Goal: Information Seeking & Learning: Learn about a topic

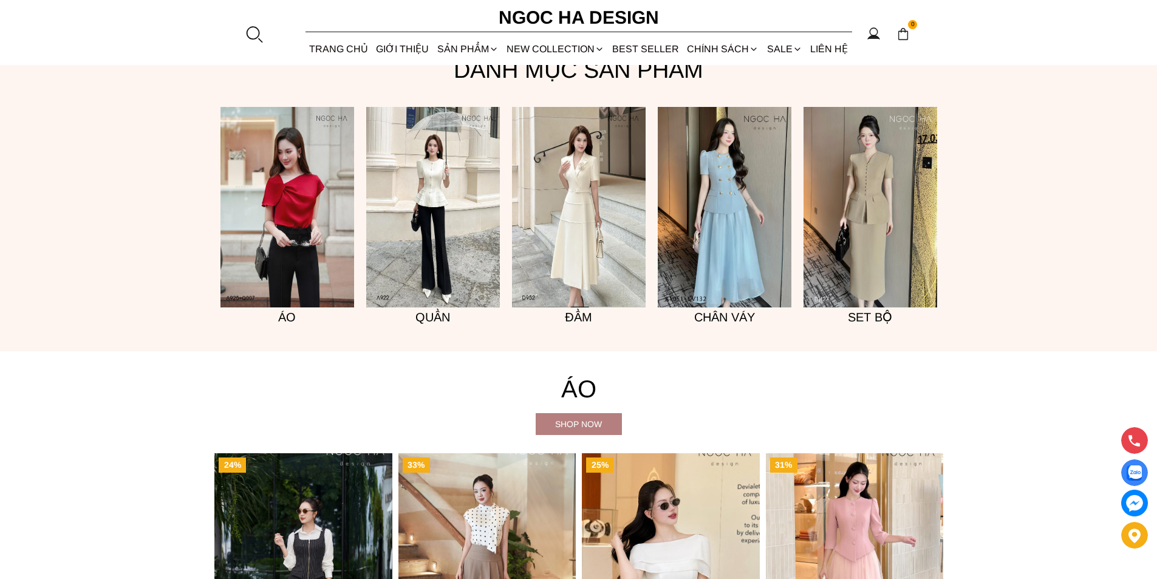
scroll to position [1215, 0]
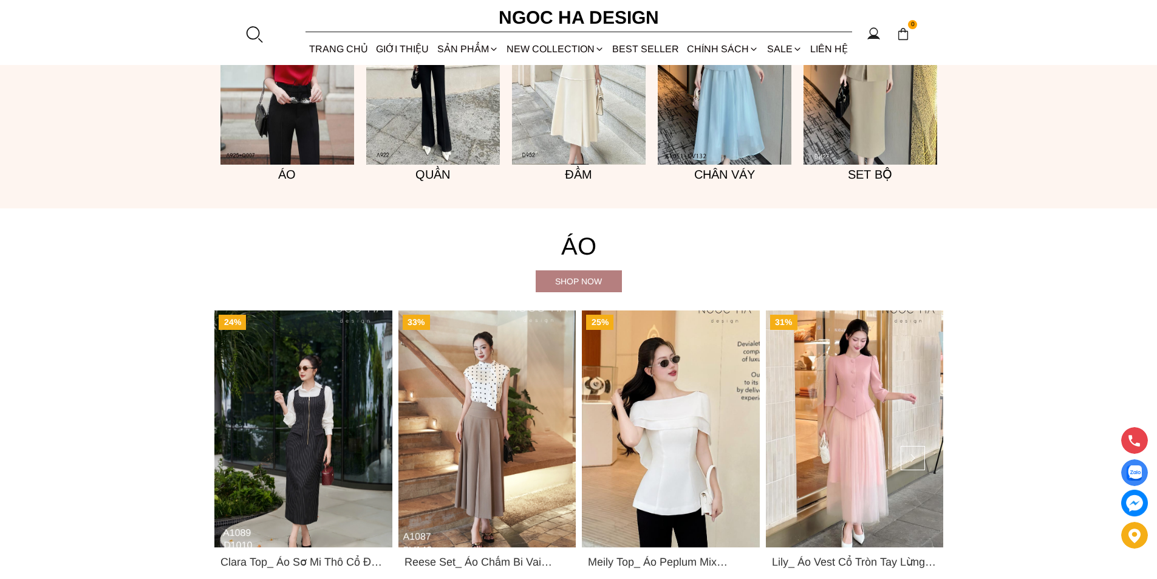
click at [847, 111] on img at bounding box center [871, 64] width 134 height 200
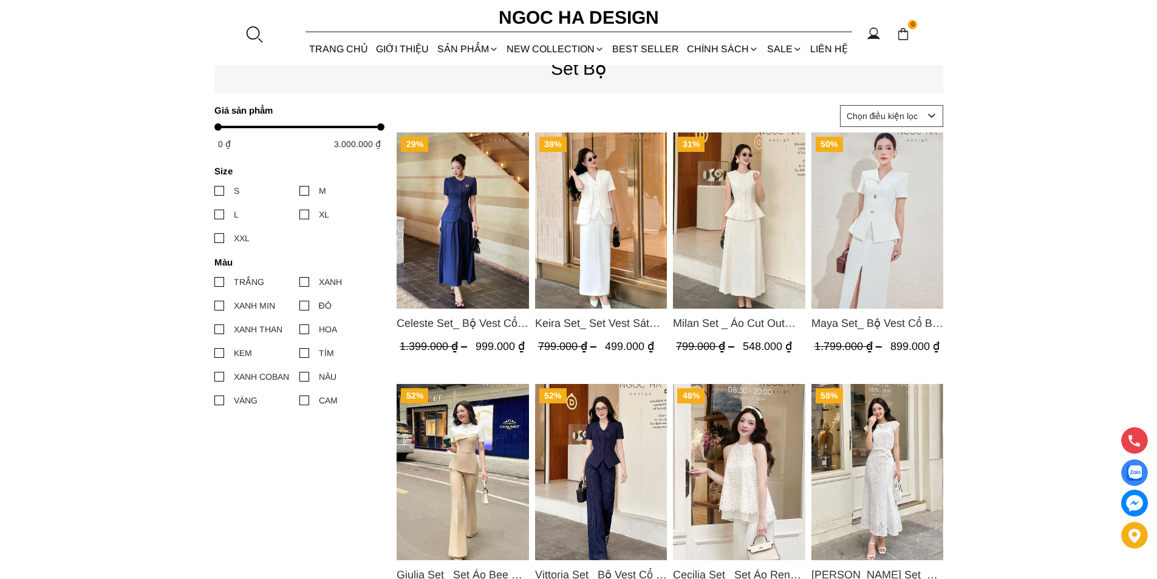
scroll to position [486, 0]
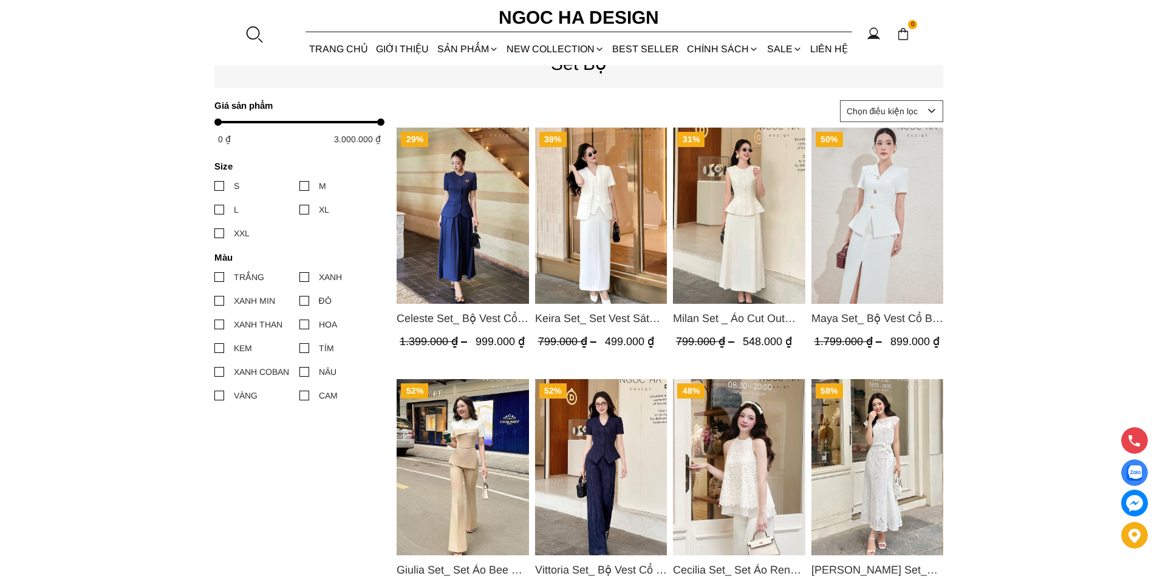
click at [438, 224] on img "Product image - Celeste Set_ Bộ Vest Cổ Tròn Chân Váy Nhún Xòe Màu Xanh Bò BJ142" at bounding box center [463, 216] width 132 height 176
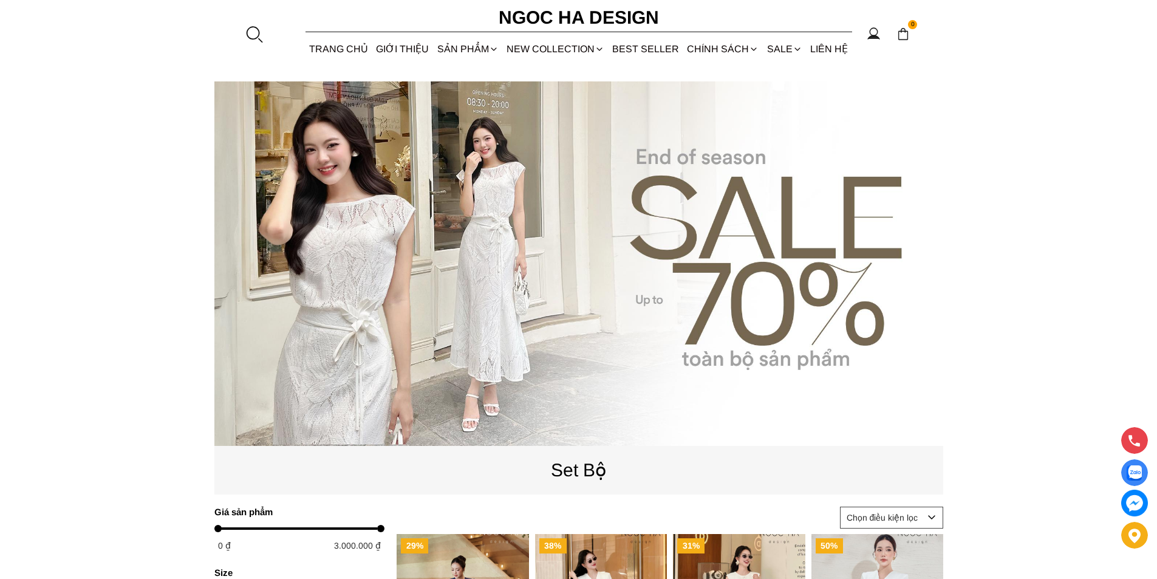
scroll to position [0, 0]
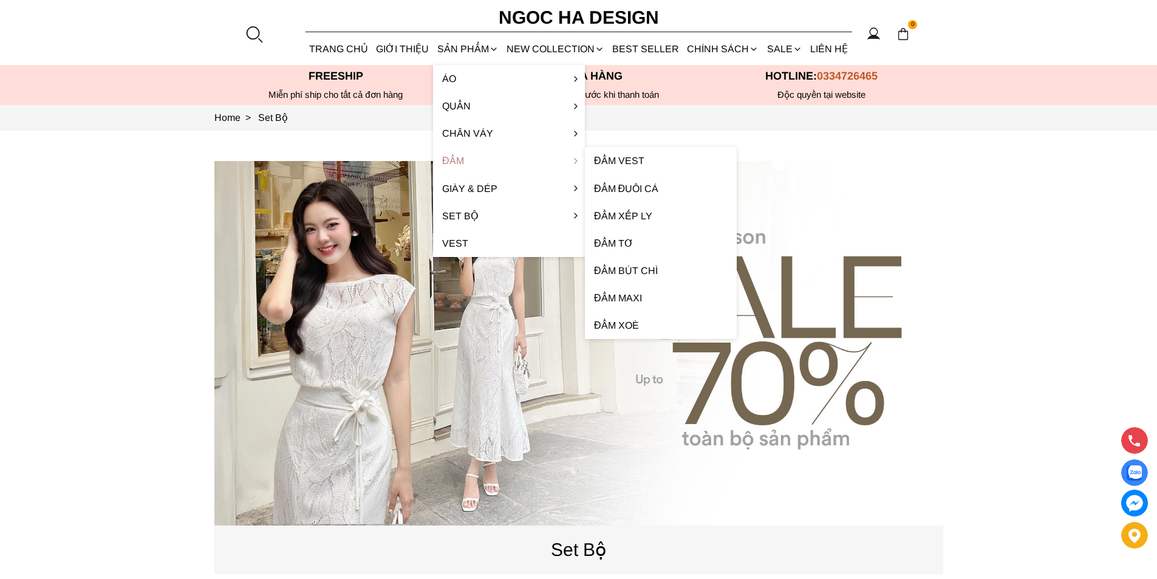
click at [448, 160] on link "Đầm" at bounding box center [509, 160] width 152 height 27
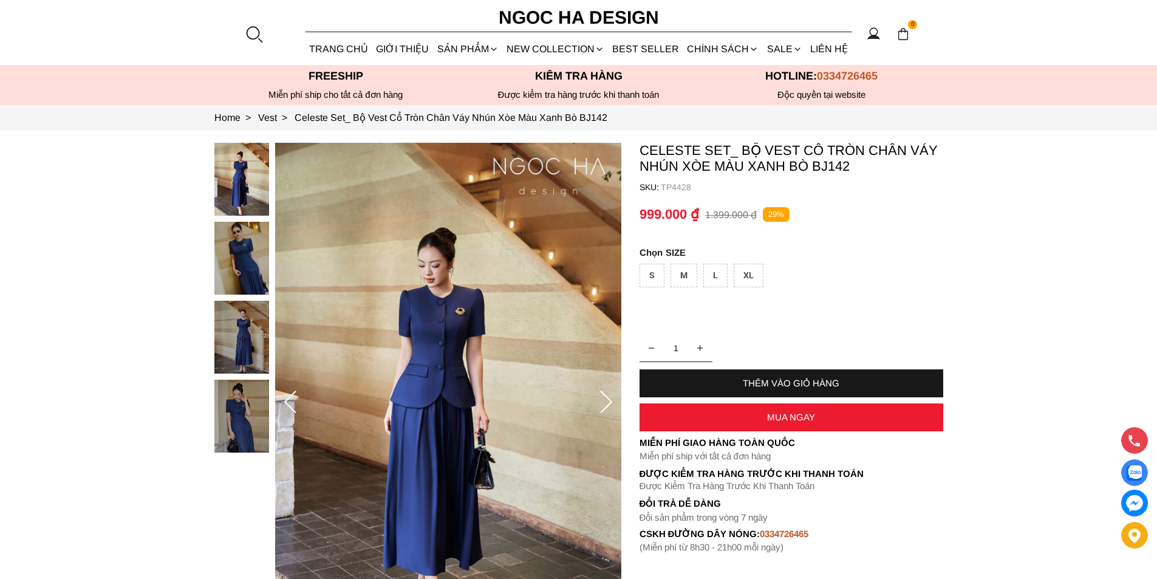
scroll to position [61, 0]
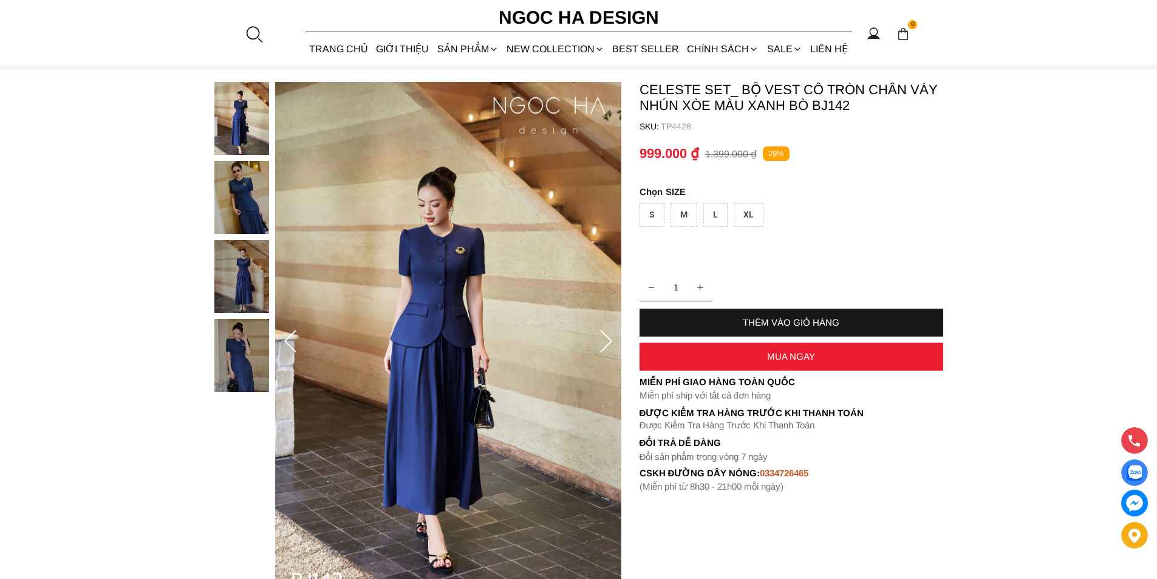
click at [254, 346] on img at bounding box center [241, 355] width 55 height 73
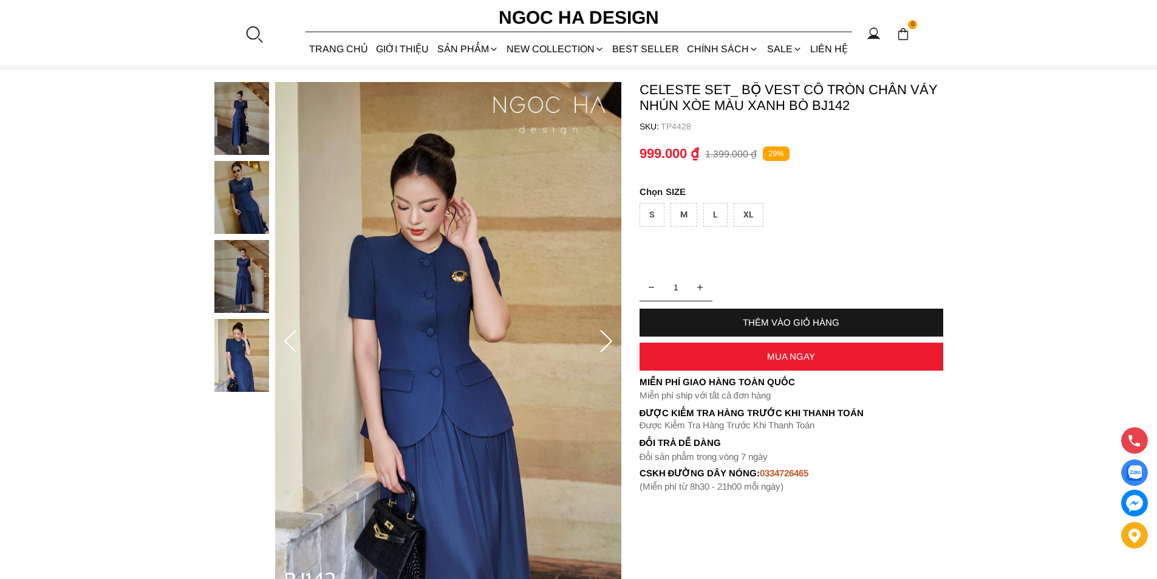
click at [240, 300] on img at bounding box center [241, 276] width 55 height 73
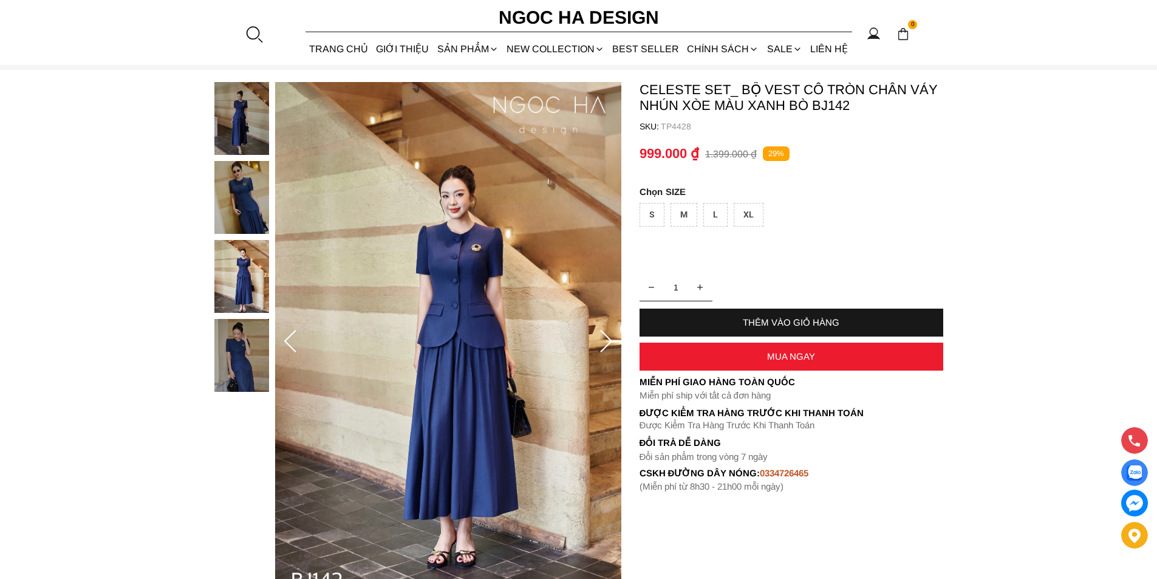
click at [252, 204] on img at bounding box center [241, 197] width 55 height 73
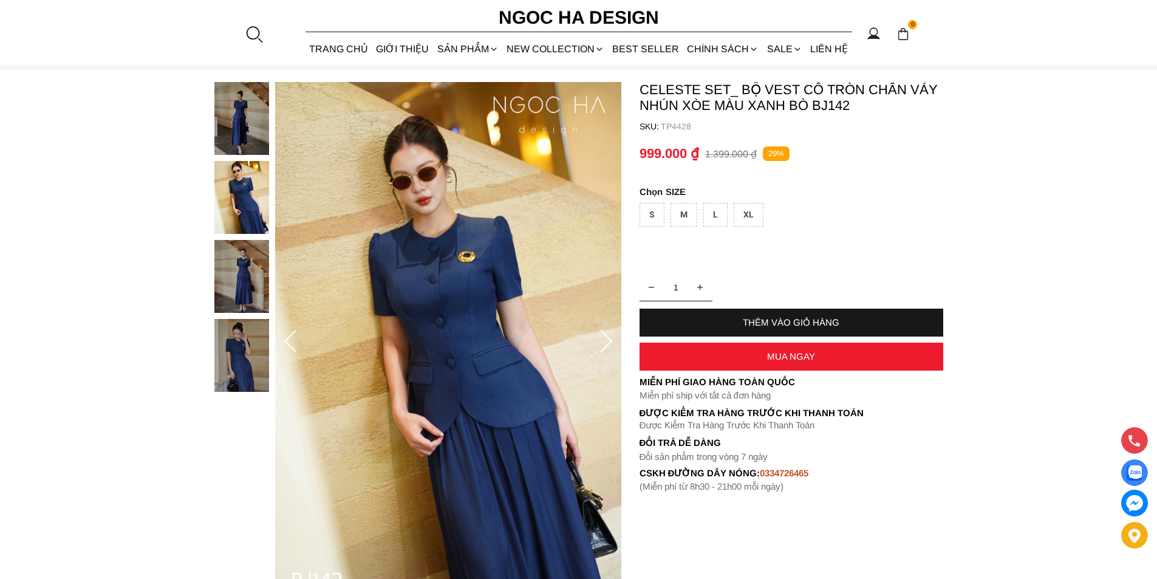
click at [261, 116] on div at bounding box center [244, 240] width 61 height 316
click at [235, 125] on img at bounding box center [241, 118] width 55 height 73
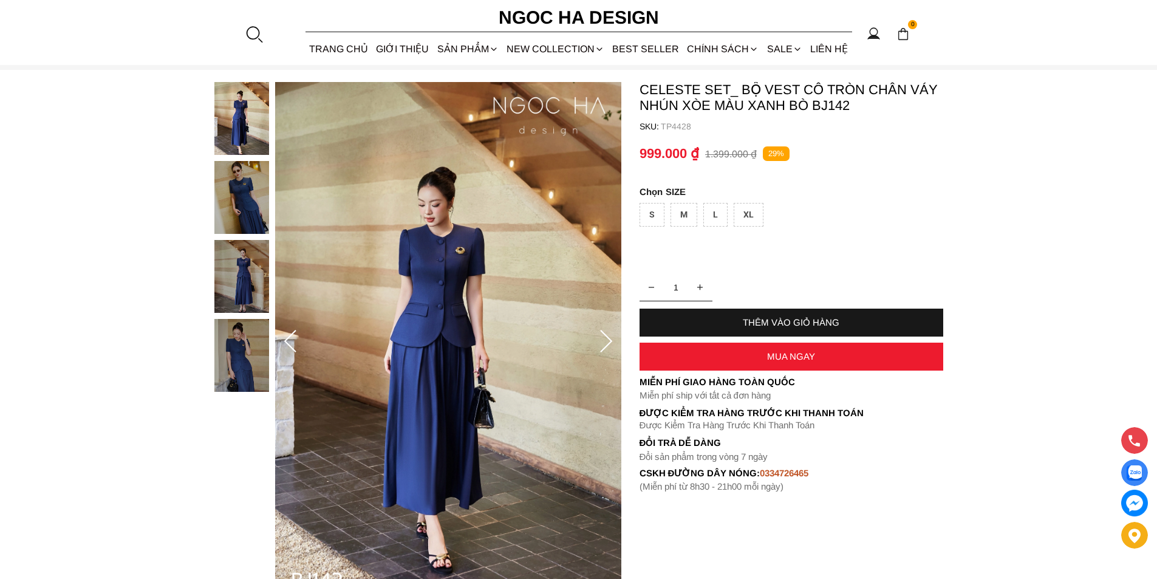
click at [960, 211] on section "Celeste Set_ Bộ Vest Cổ Tròn Chân Váy Nhún Xòe Màu Xanh Bò BJ142 SKU: TP4428 1 …" at bounding box center [578, 342] width 1157 height 544
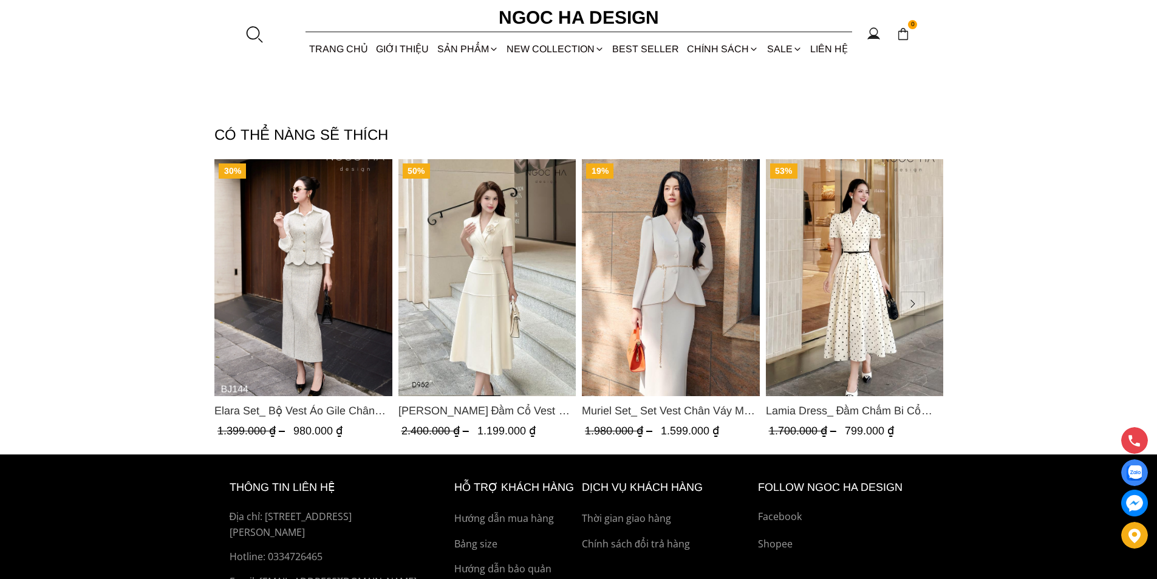
scroll to position [1640, 0]
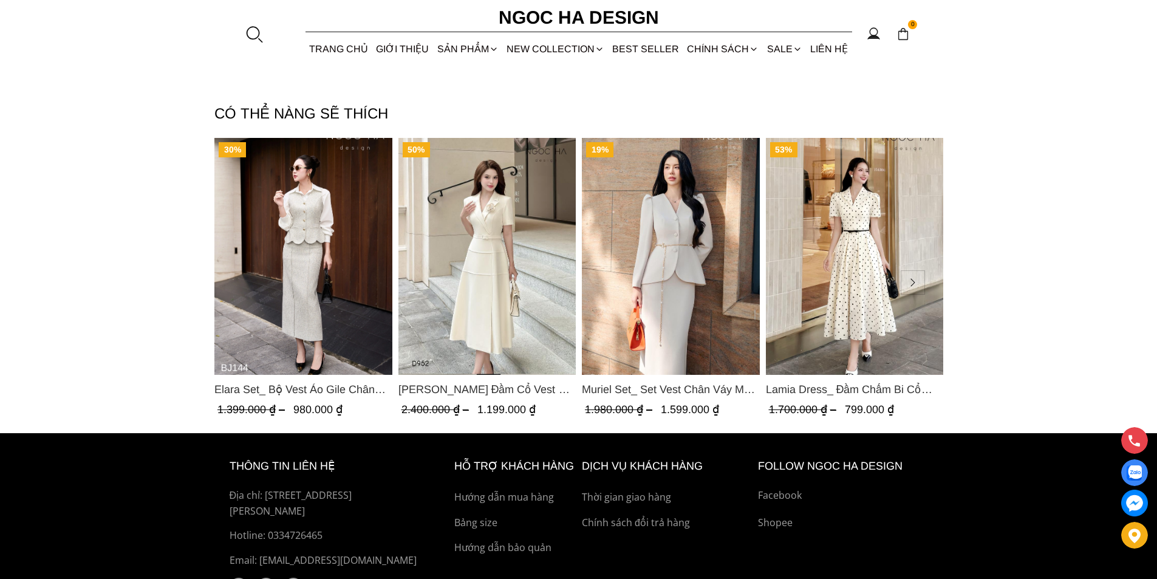
click at [483, 269] on img "Product image - Louisa Dress_ Đầm Cổ Vest Cài Hoa Tùng May Gân Nổi Kèm Đai Màu …" at bounding box center [487, 256] width 178 height 237
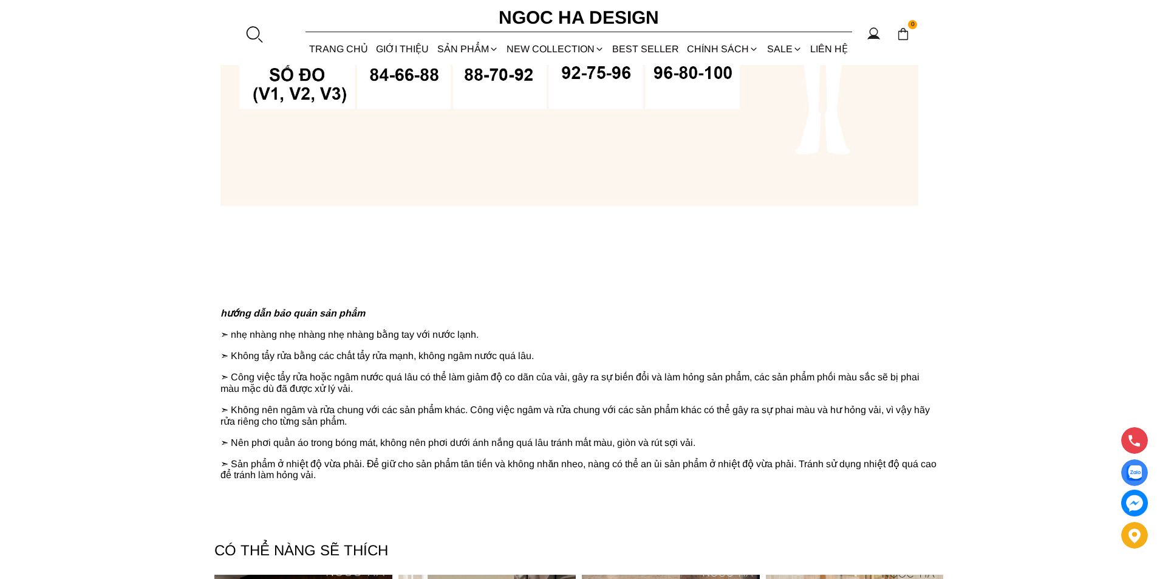
scroll to position [960, 0]
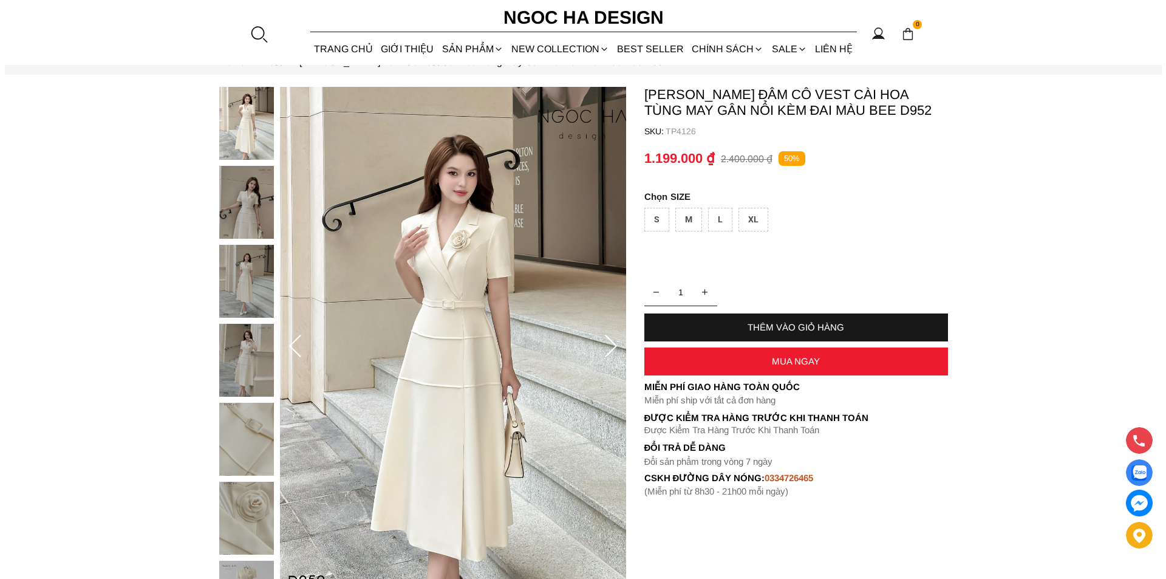
scroll to position [182, 0]
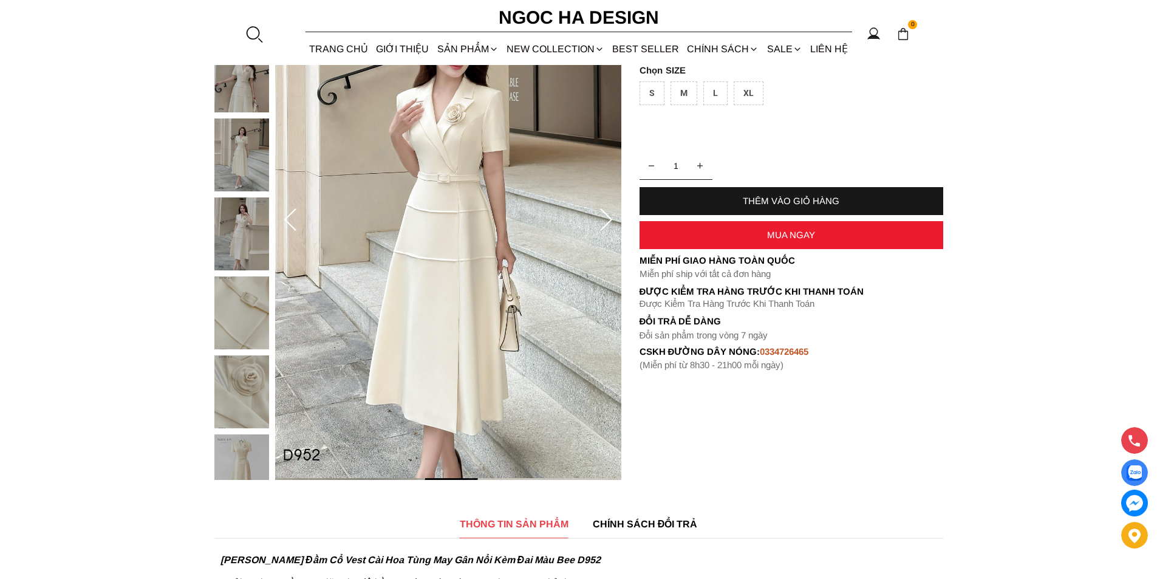
click at [463, 276] on img at bounding box center [448, 220] width 346 height 519
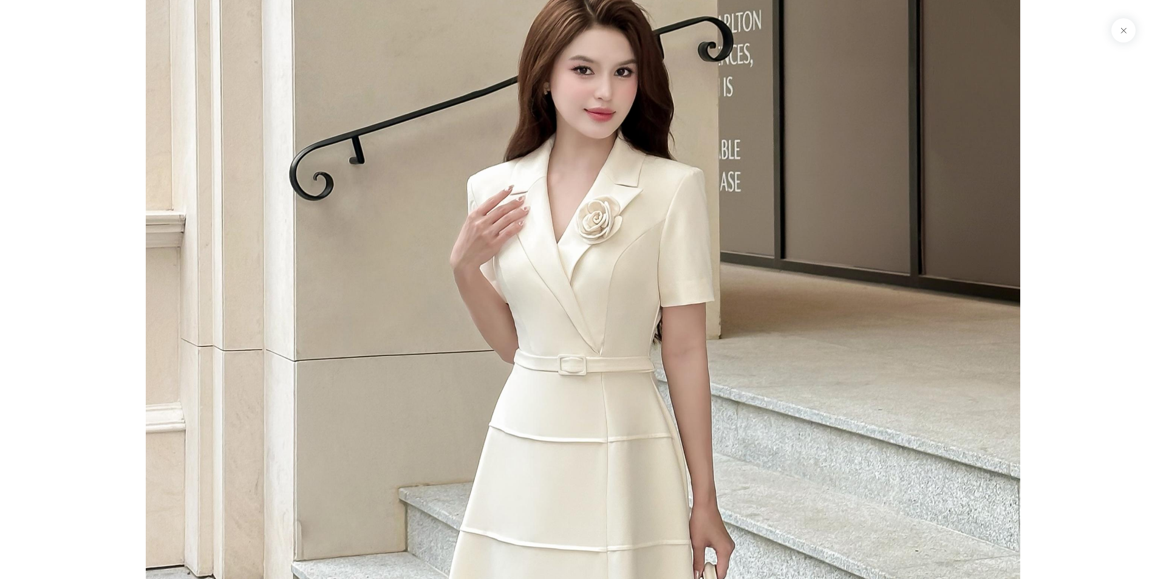
scroll to position [122, 0]
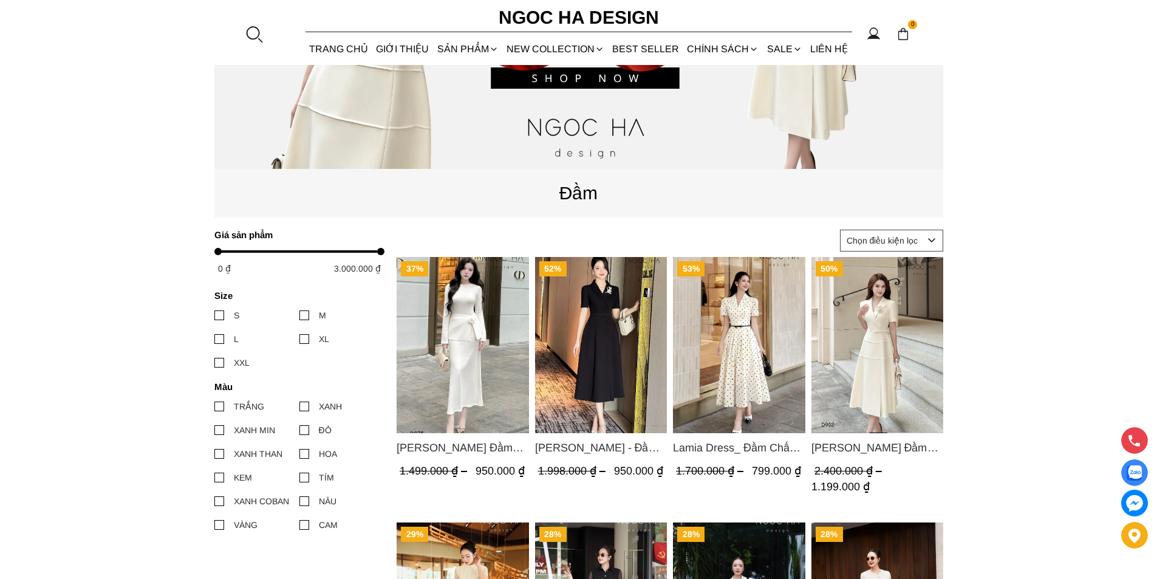
scroll to position [486, 0]
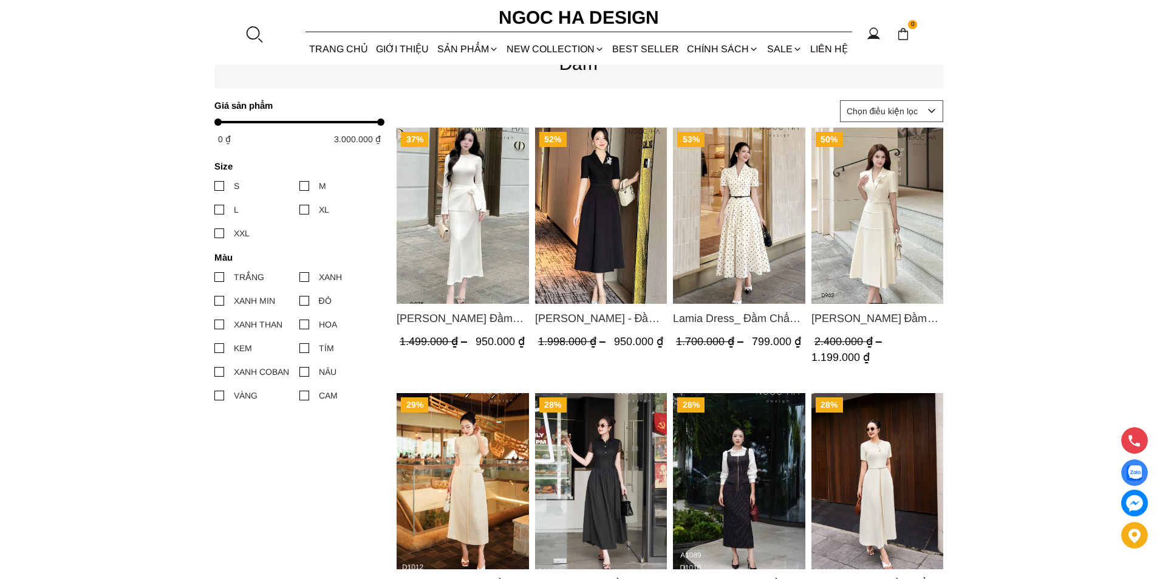
click at [484, 221] on img "Product image - Lisa Dress_ Đầm Thun Ôm Kết Hợp Chân Váy Choàng Hông D975" at bounding box center [463, 216] width 132 height 176
click at [600, 217] on img "Product image - Irene Dress - Đầm Vest Dáng Xòe Kèm Đai D713" at bounding box center [601, 216] width 132 height 176
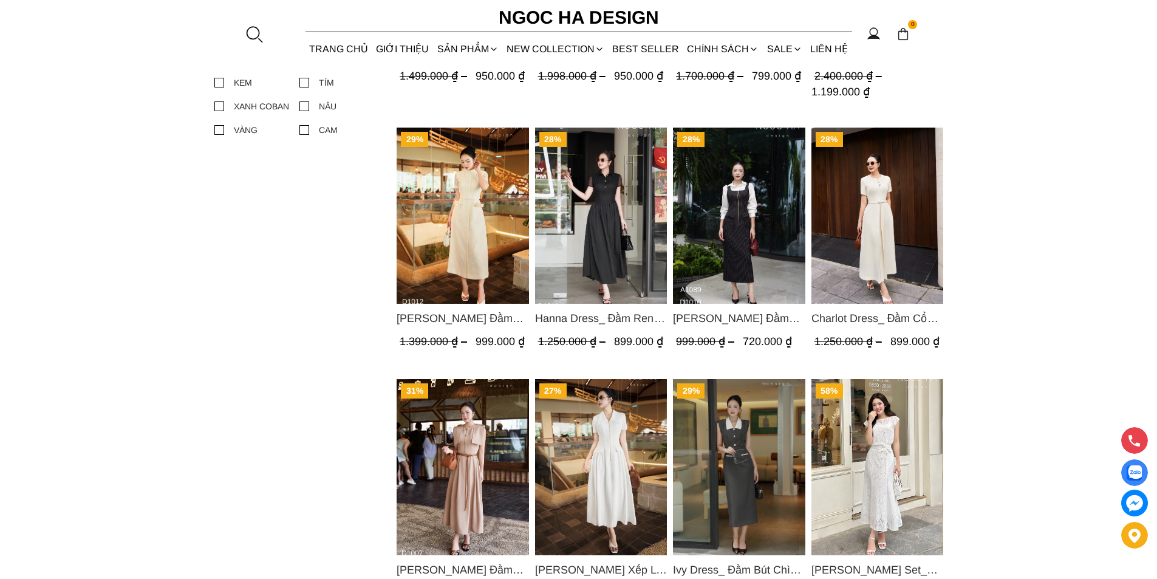
scroll to position [911, 0]
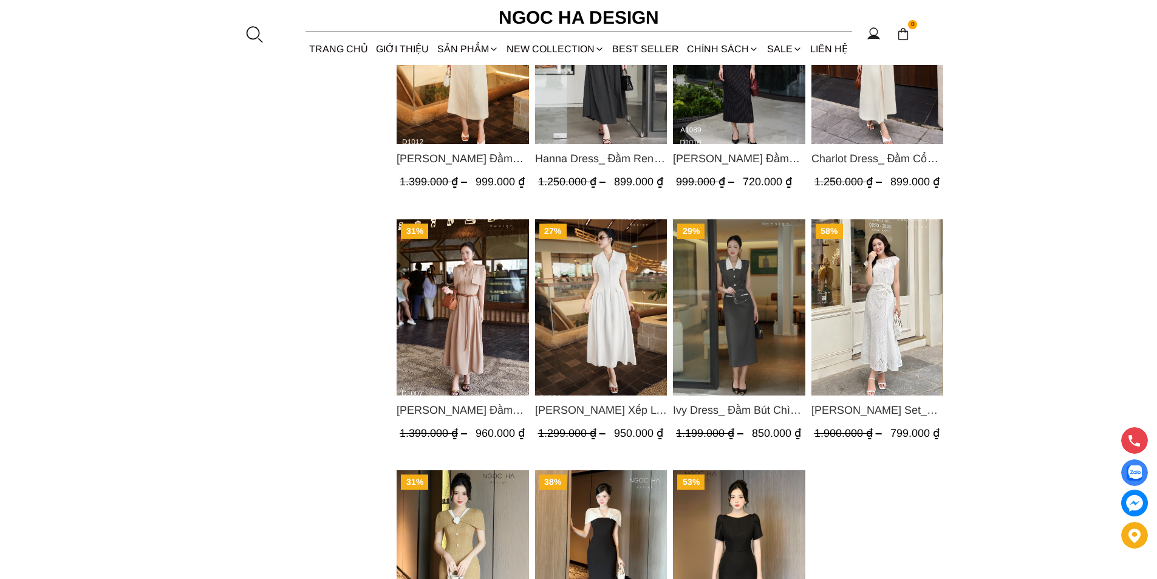
click at [623, 270] on img "Product image - Ella Dress_Đầm Xếp Ly Xòe Khóa Đồng Màu Trắng D1006" at bounding box center [601, 307] width 132 height 176
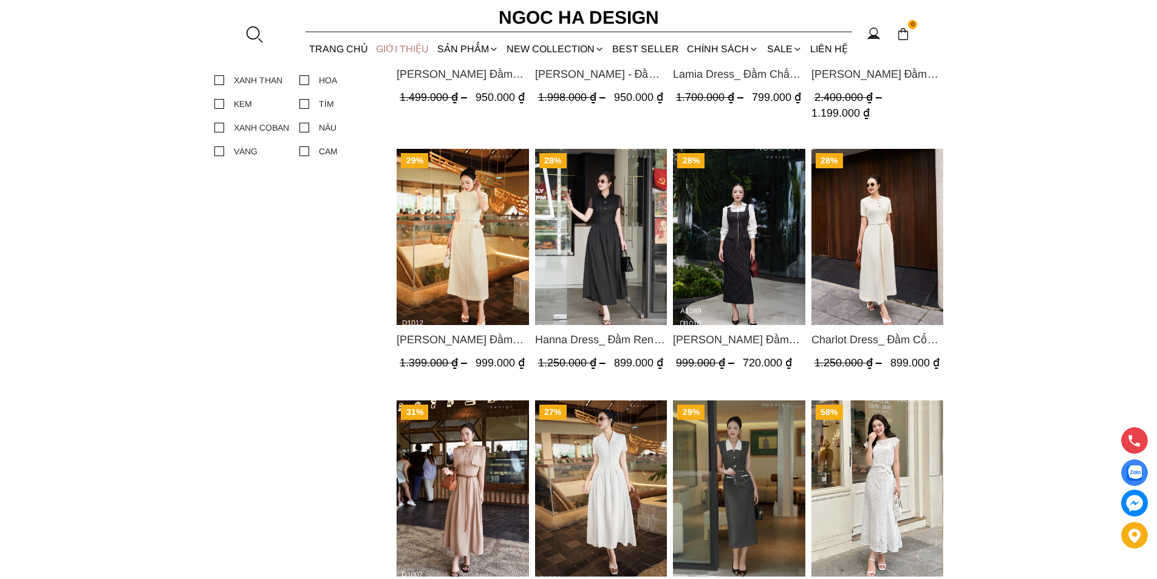
scroll to position [729, 0]
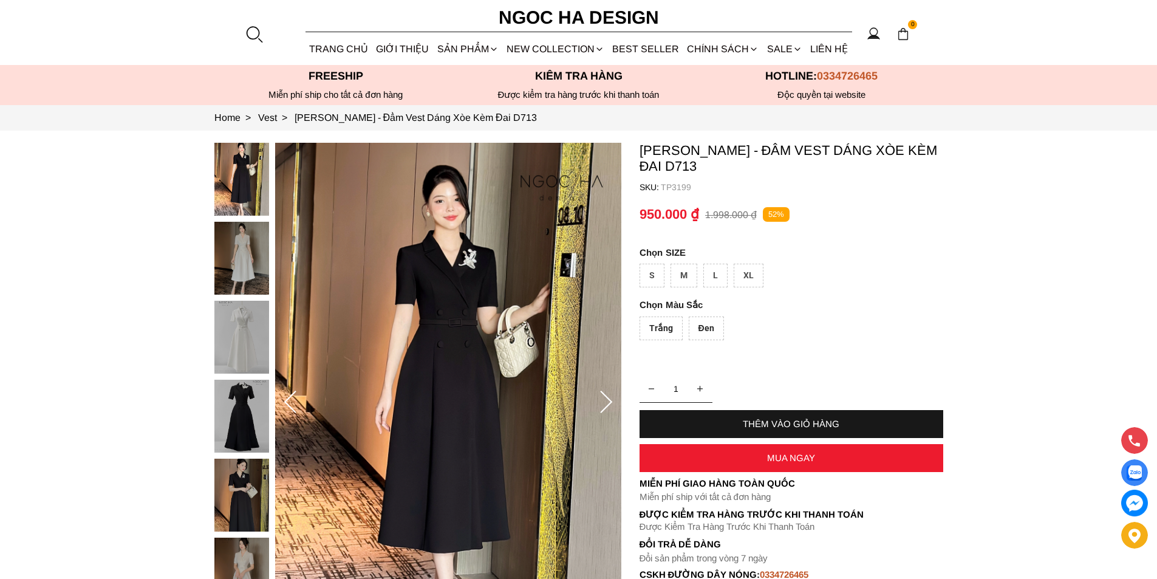
click at [247, 260] on img at bounding box center [241, 258] width 55 height 73
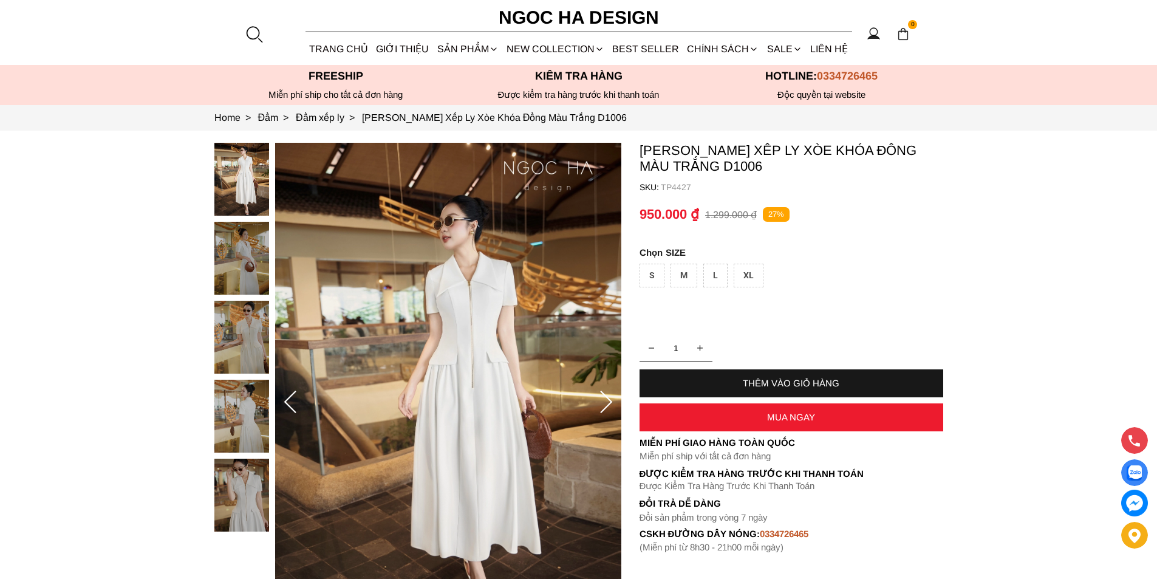
click at [238, 346] on img at bounding box center [241, 337] width 55 height 73
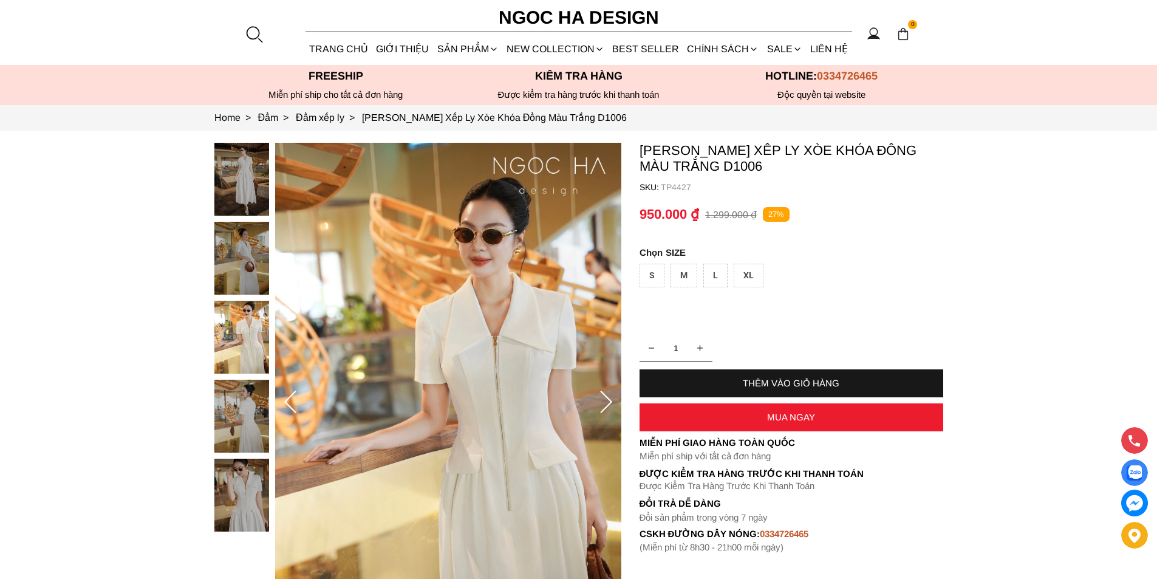
click at [234, 250] on img at bounding box center [241, 258] width 55 height 73
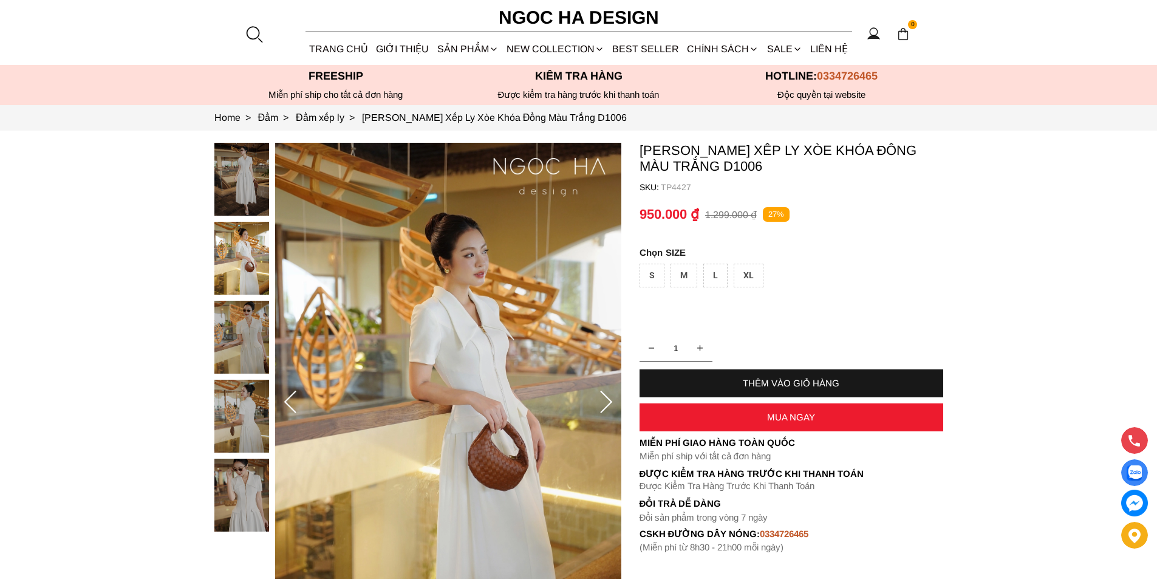
click at [239, 200] on img at bounding box center [241, 179] width 55 height 73
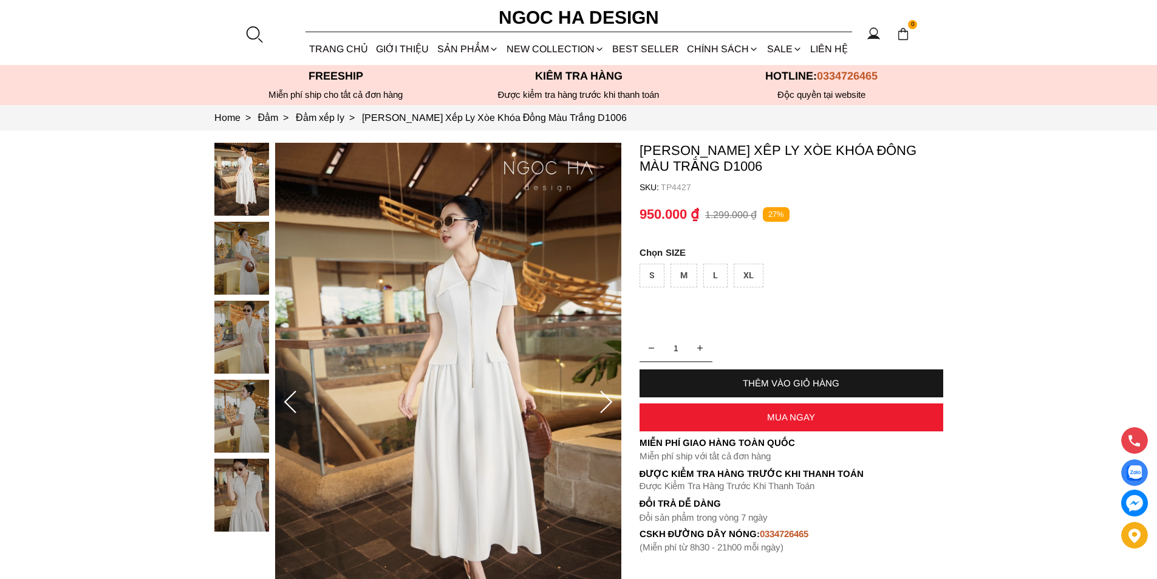
click at [262, 406] on img at bounding box center [241, 416] width 55 height 73
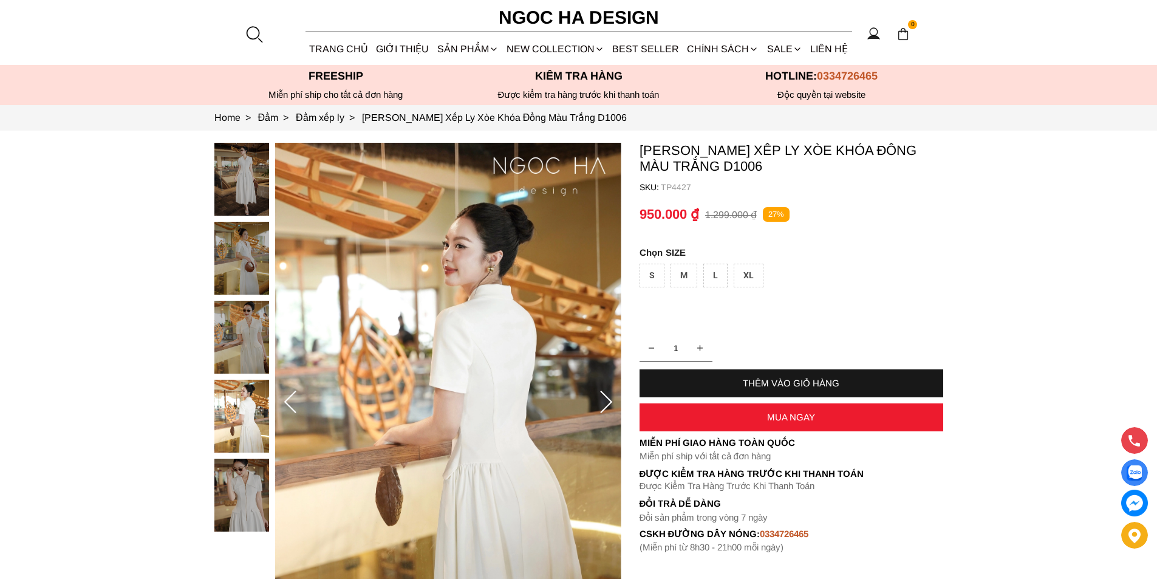
click at [248, 482] on div at bounding box center [244, 340] width 61 height 395
